Goal: Check status: Check status

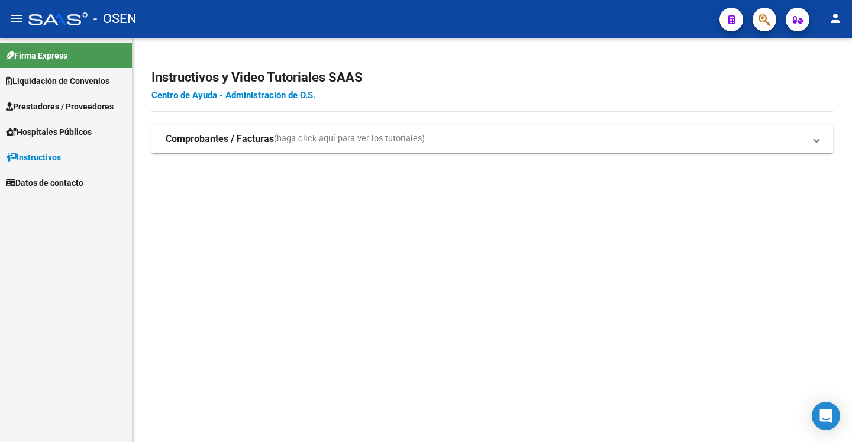
click at [55, 76] on span "Liquidación de Convenios" at bounding box center [58, 81] width 104 height 13
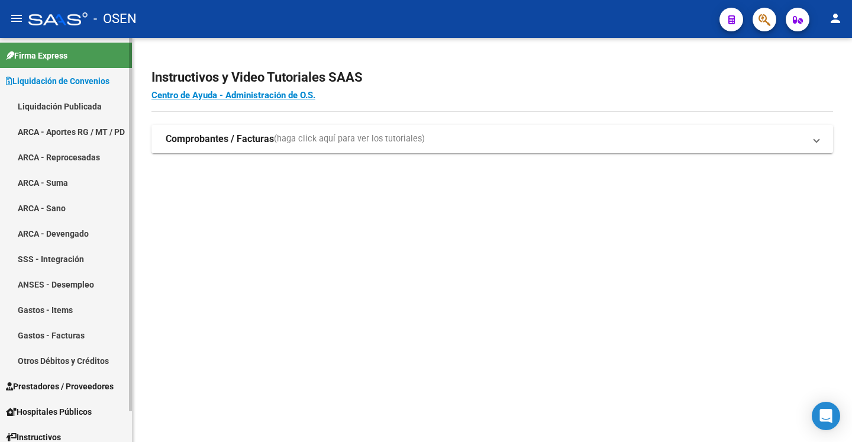
click at [70, 231] on link "ARCA - Devengado" at bounding box center [66, 233] width 132 height 25
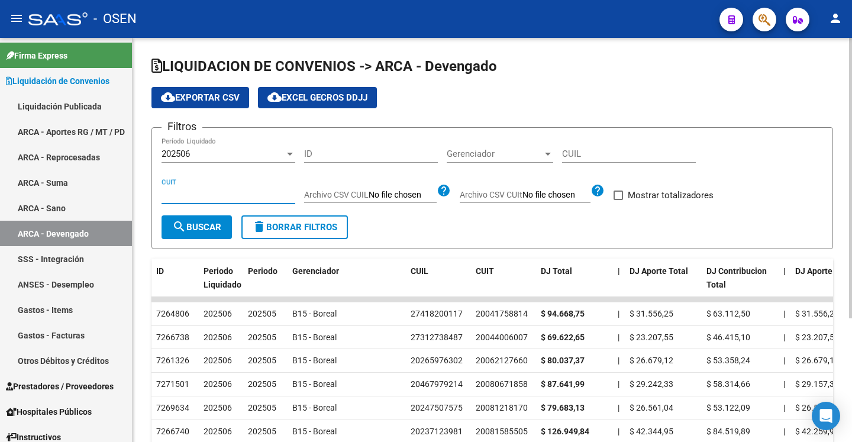
click at [224, 195] on input "CUIT" at bounding box center [229, 194] width 134 height 11
paste input "30-71867764-1"
type input "30-71867764-1"
click at [201, 230] on span "search Buscar" at bounding box center [196, 227] width 49 height 11
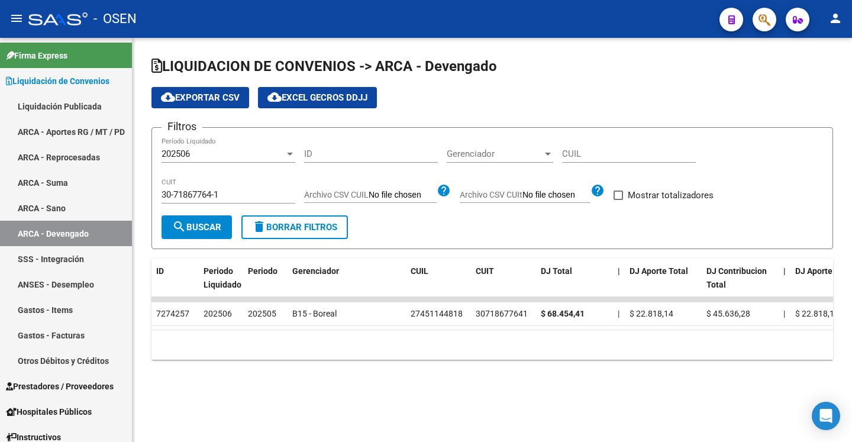
click at [289, 154] on div at bounding box center [290, 154] width 6 height 3
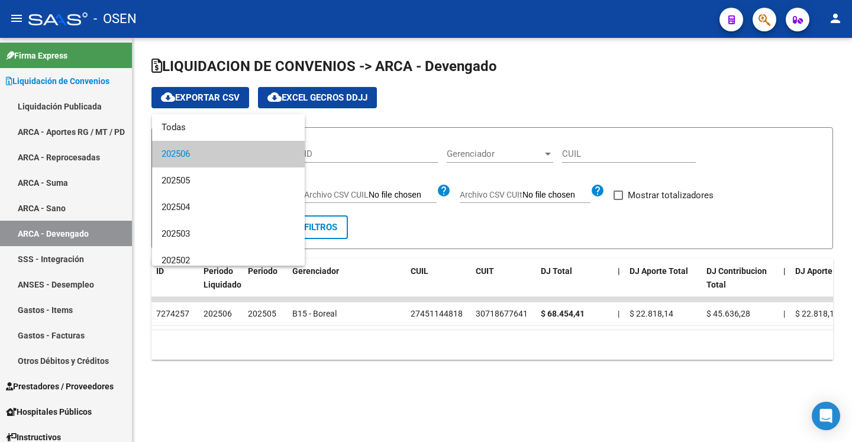
click at [443, 372] on div at bounding box center [426, 221] width 852 height 442
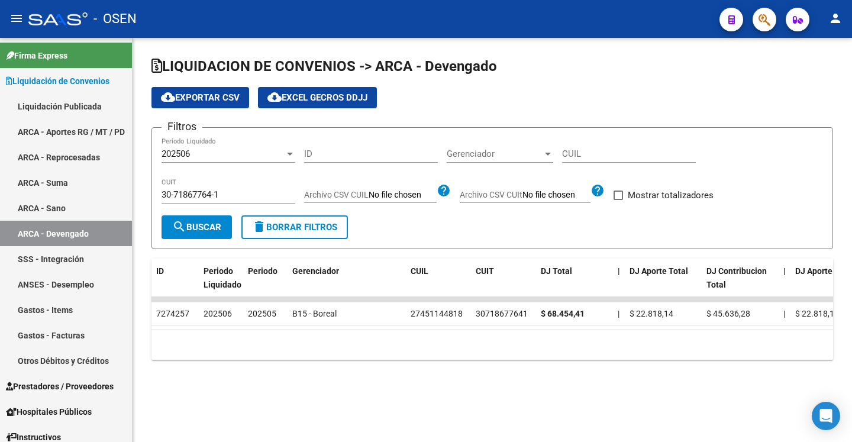
click at [405, 221] on form "Filtros 202506 Período Liquidado ID Gerenciador Gerenciador CUIL 30-71867764-1 …" at bounding box center [492, 188] width 682 height 122
